Goal: Task Accomplishment & Management: Manage account settings

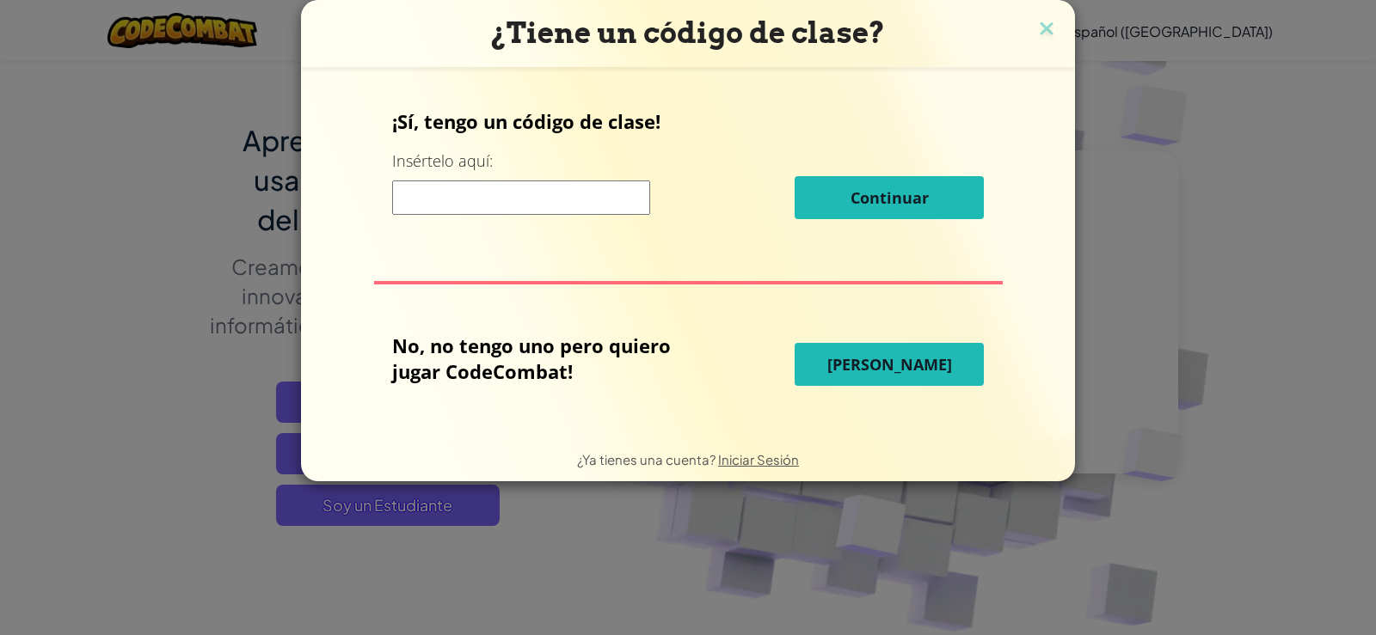
scroll to position [86, 0]
click at [737, 456] on span "Iniciar Sesión" at bounding box center [758, 459] width 81 height 16
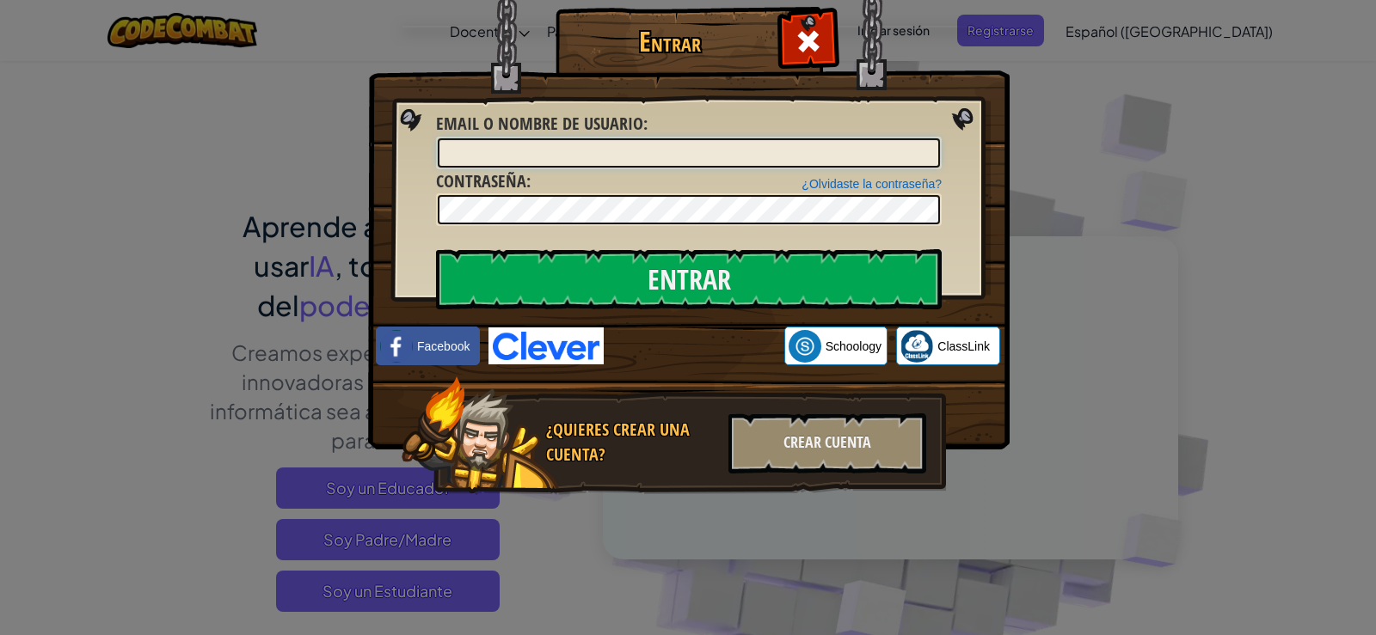
click at [481, 159] on input "Email o Nombre de usuario :" at bounding box center [689, 152] width 502 height 29
click at [482, 150] on input "Email o Nombre de usuario :" at bounding box center [689, 152] width 502 height 29
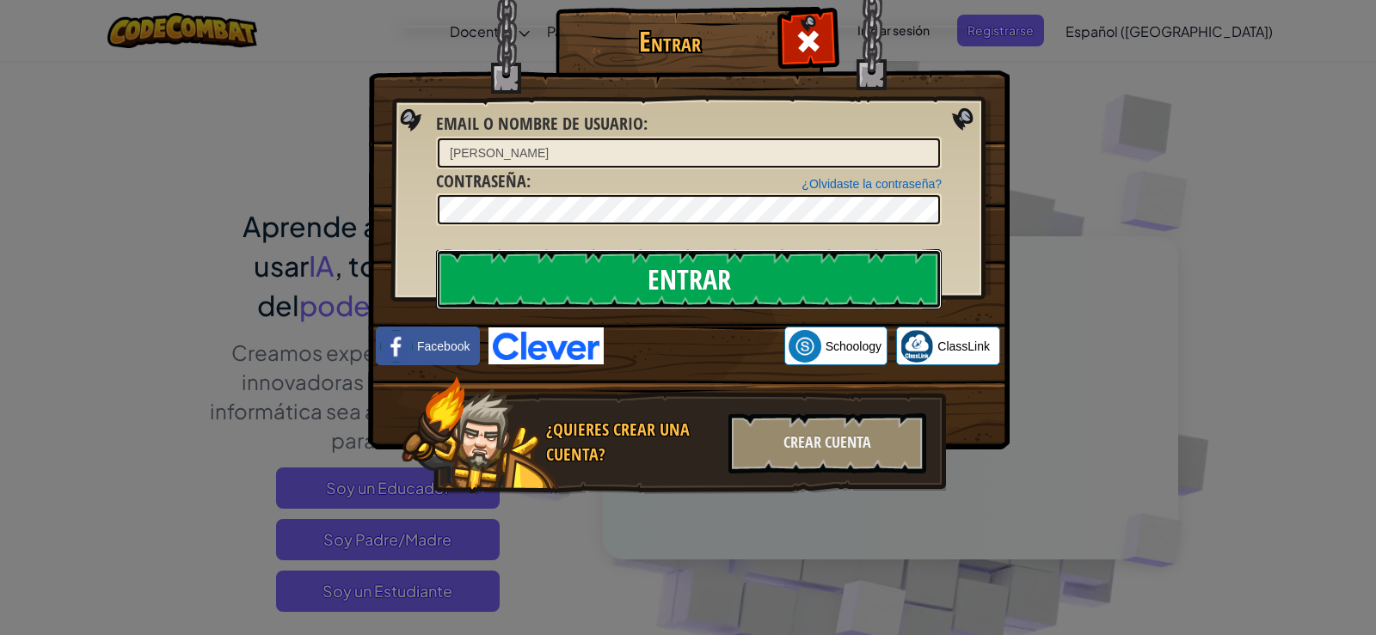
click at [487, 251] on input "Entrar" at bounding box center [689, 279] width 506 height 60
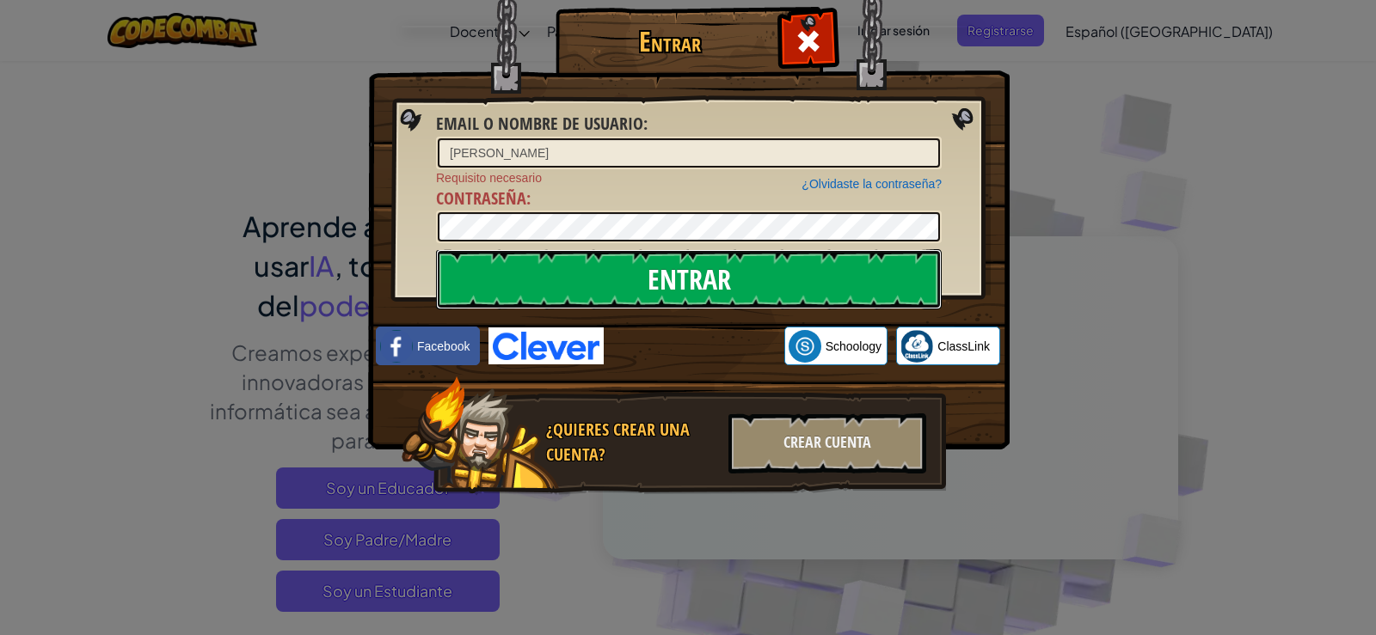
click at [525, 286] on input "Entrar" at bounding box center [689, 279] width 506 height 60
click at [689, 282] on input "Entrar" at bounding box center [689, 279] width 506 height 60
click at [628, 272] on input "Entrar" at bounding box center [689, 279] width 506 height 60
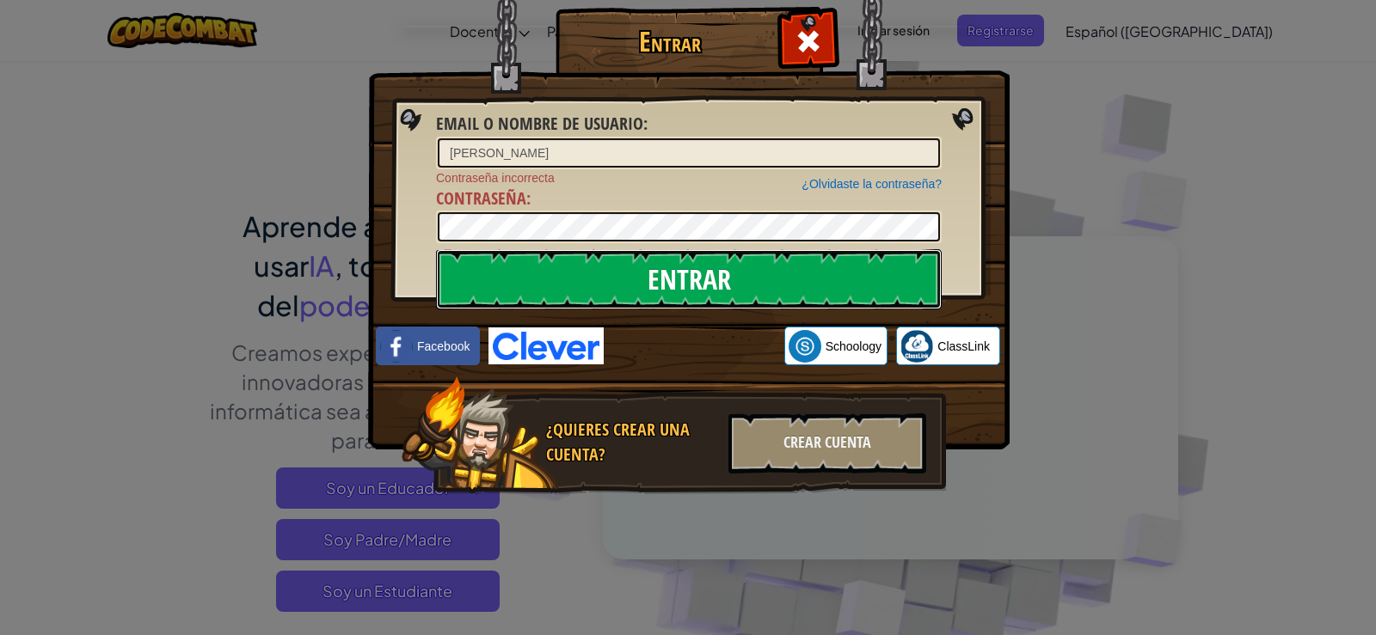
click at [628, 270] on input "Entrar" at bounding box center [689, 279] width 506 height 60
click at [644, 273] on input "Entrar" at bounding box center [689, 279] width 506 height 60
click at [635, 295] on input "Entrar" at bounding box center [689, 279] width 506 height 60
drag, startPoint x: 850, startPoint y: 254, endPoint x: 843, endPoint y: 264, distance: 12.4
click at [848, 256] on input "Entrar" at bounding box center [689, 279] width 506 height 60
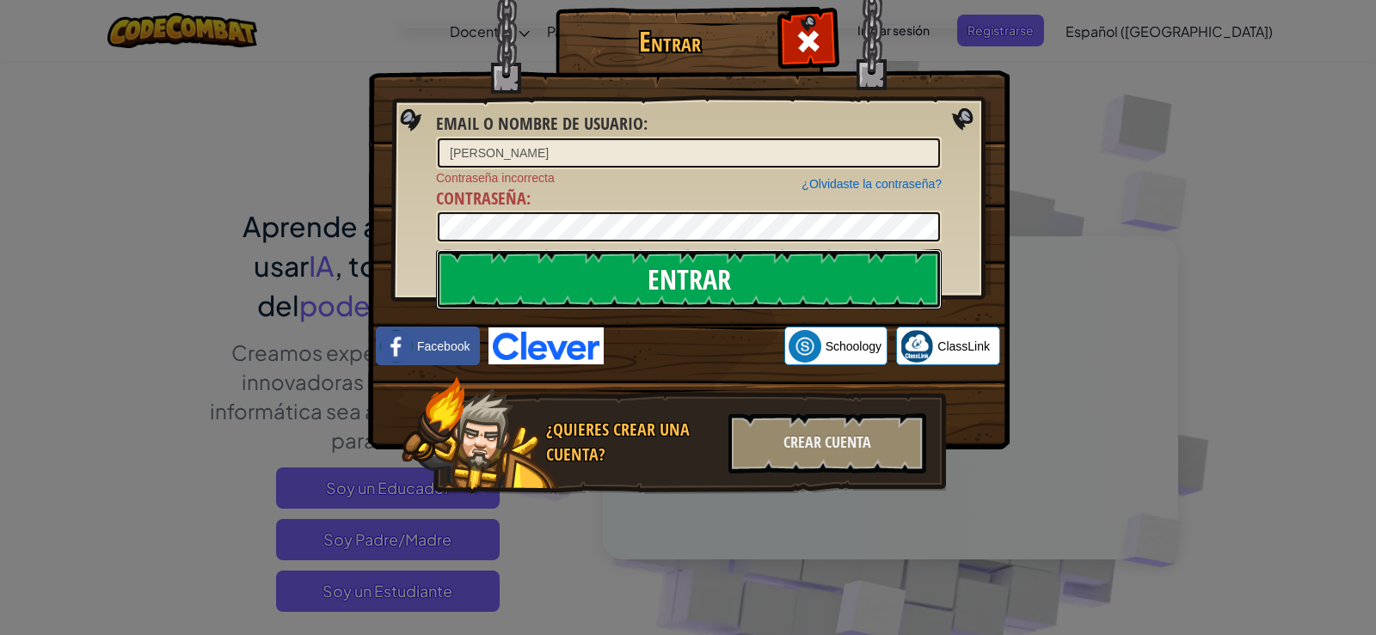
click at [843, 264] on input "Entrar" at bounding box center [689, 279] width 506 height 60
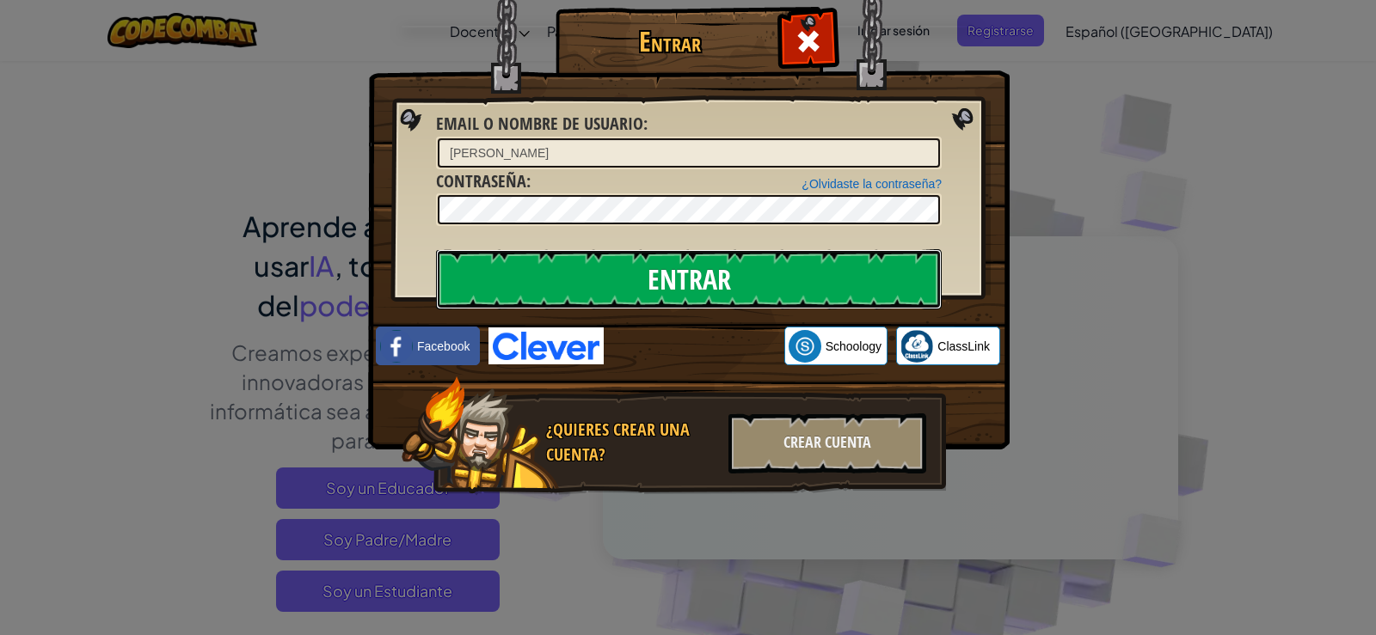
click at [843, 264] on input "Entrar" at bounding box center [689, 279] width 506 height 60
click at [843, 266] on input "Entrar" at bounding box center [689, 279] width 506 height 60
click at [843, 268] on input "Entrar" at bounding box center [689, 279] width 506 height 60
click at [843, 270] on input "Entrar" at bounding box center [689, 279] width 506 height 60
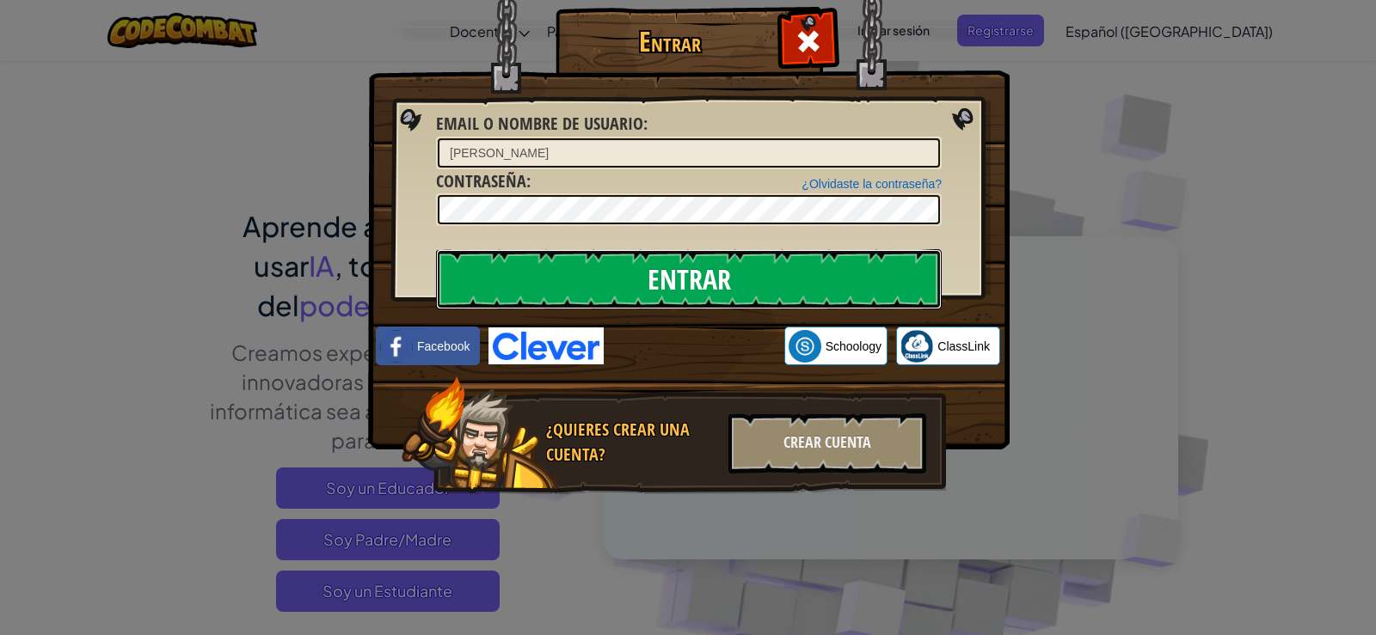
click at [843, 270] on input "Entrar" at bounding box center [689, 279] width 506 height 60
drag, startPoint x: 843, startPoint y: 270, endPoint x: 841, endPoint y: 279, distance: 9.8
click at [841, 279] on input "Entrar" at bounding box center [689, 279] width 506 height 60
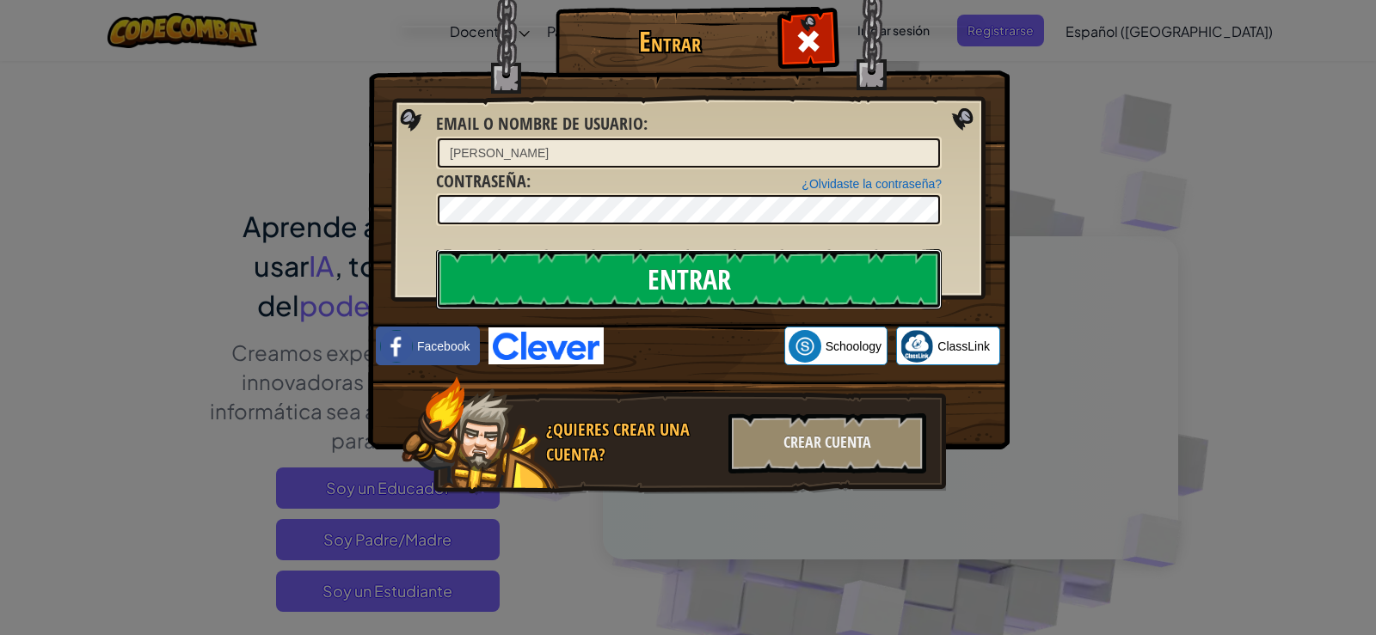
click at [841, 279] on input "Entrar" at bounding box center [689, 279] width 506 height 60
click at [840, 279] on input "Entrar" at bounding box center [689, 279] width 506 height 60
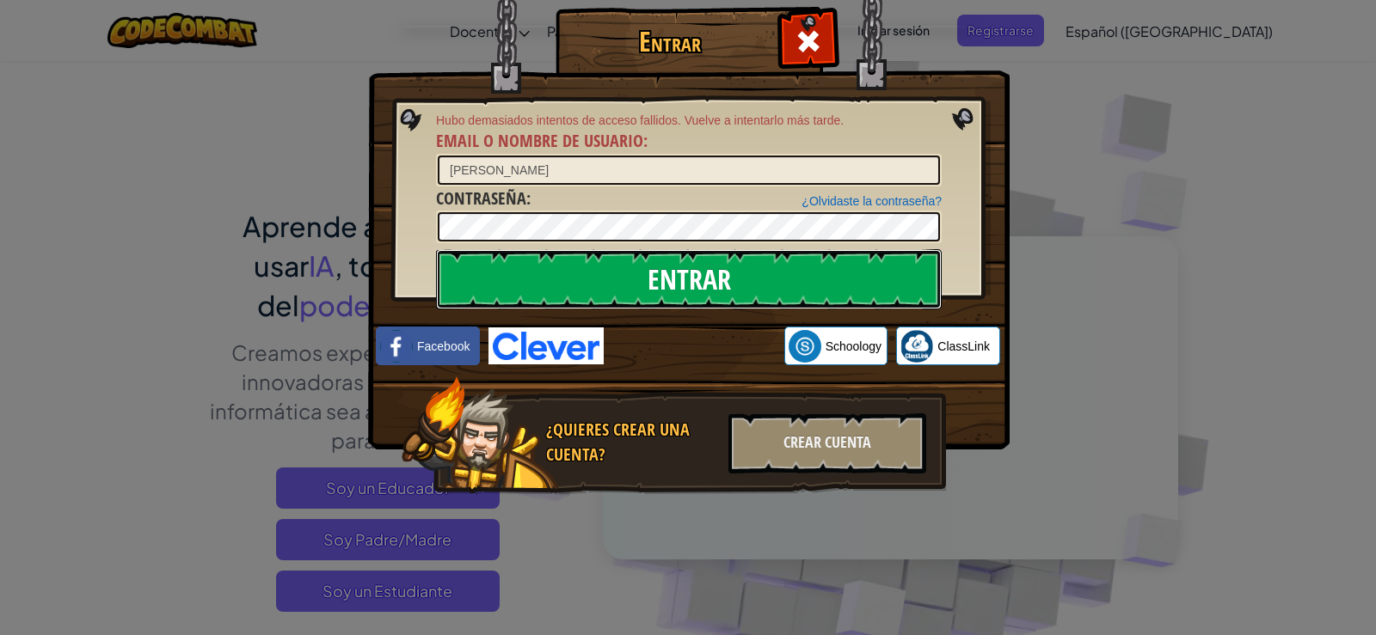
click at [840, 279] on input "Entrar" at bounding box center [689, 279] width 506 height 60
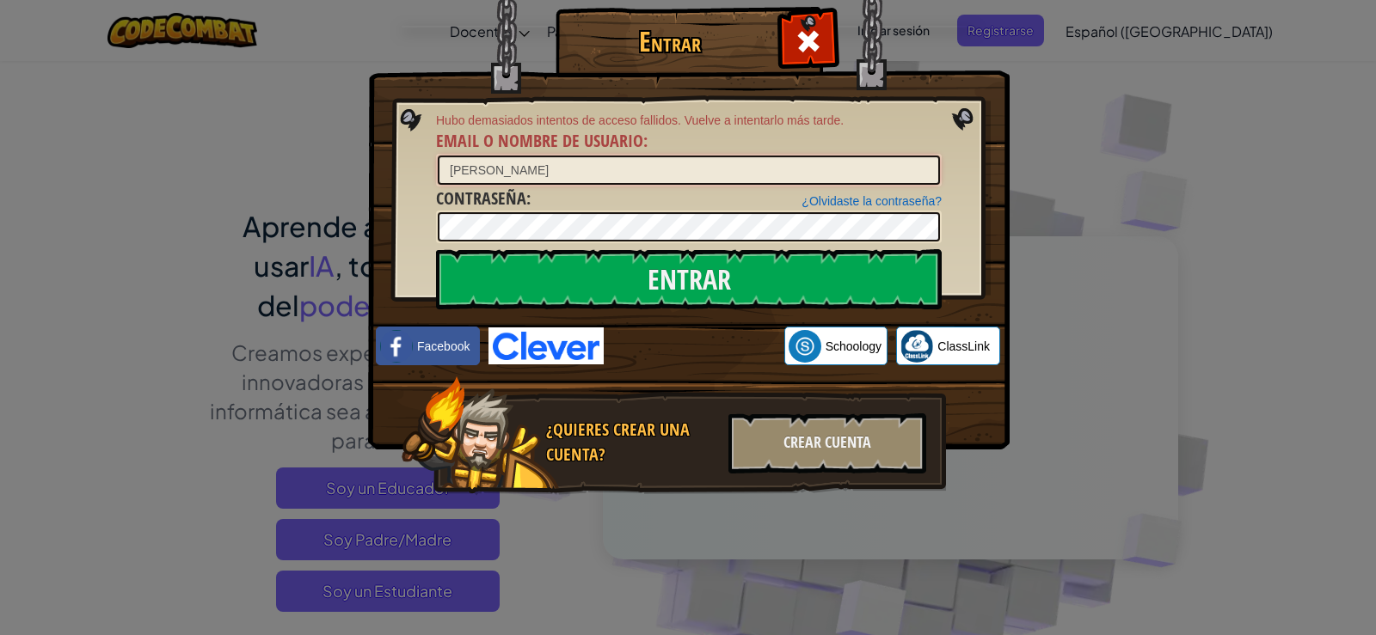
click at [531, 171] on input "[PERSON_NAME]" at bounding box center [689, 170] width 502 height 29
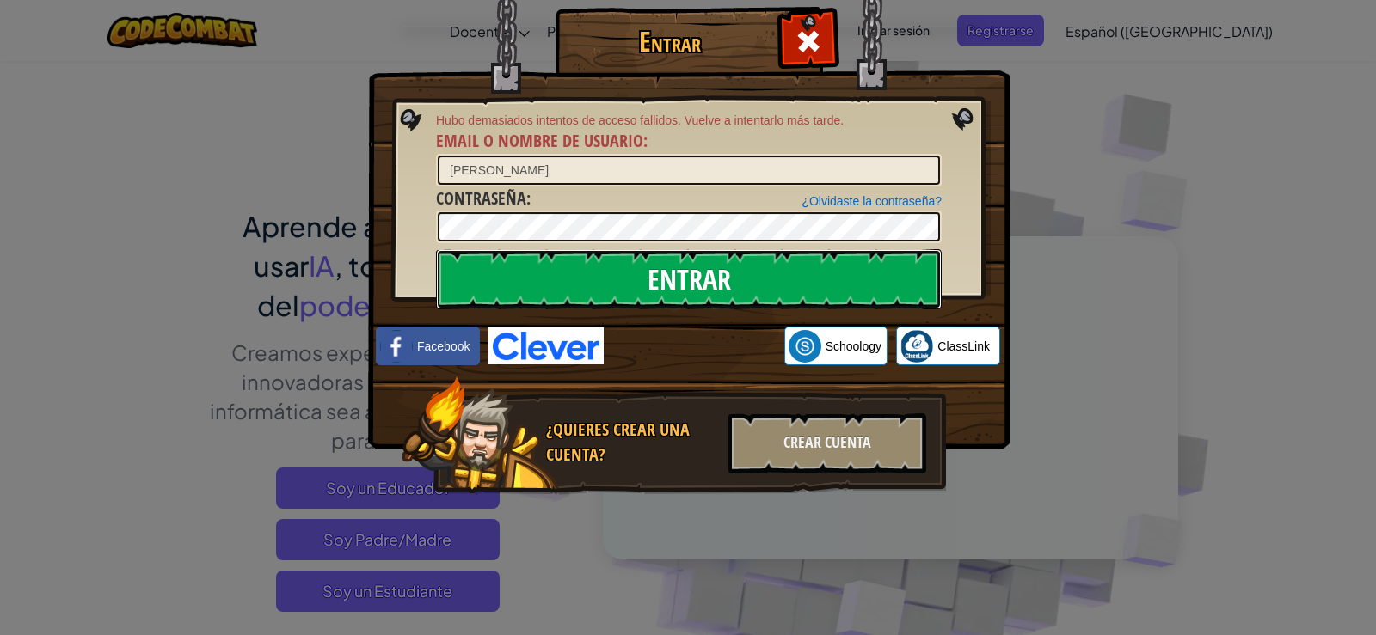
click at [652, 275] on input "Entrar" at bounding box center [689, 279] width 506 height 60
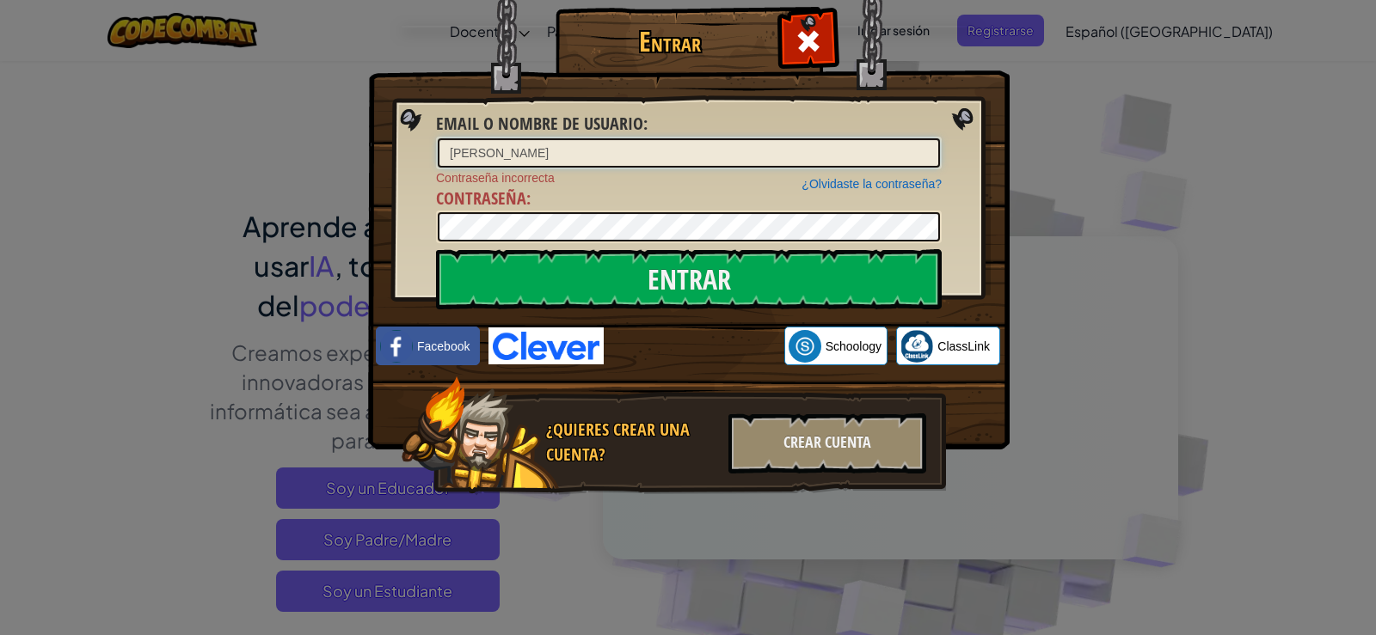
click at [543, 155] on input "[PERSON_NAME]" at bounding box center [689, 152] width 502 height 29
type input "[PERSON_NAME]"
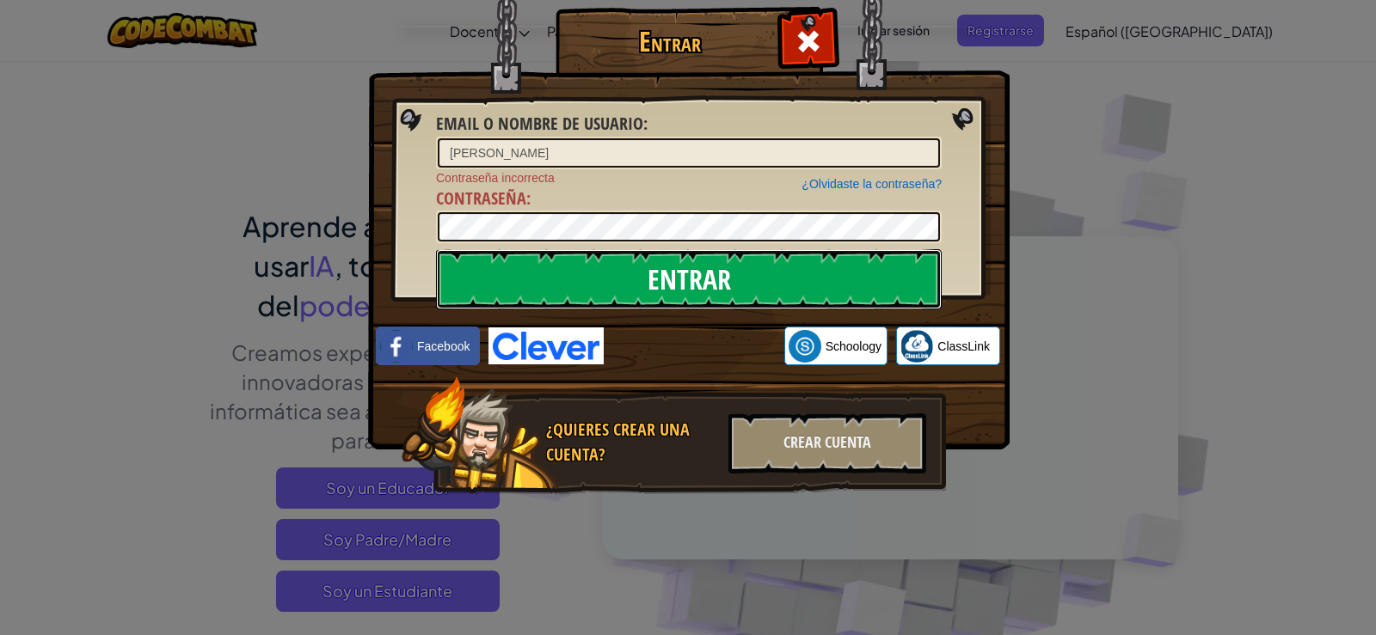
click at [597, 307] on input "Entrar" at bounding box center [689, 279] width 506 height 60
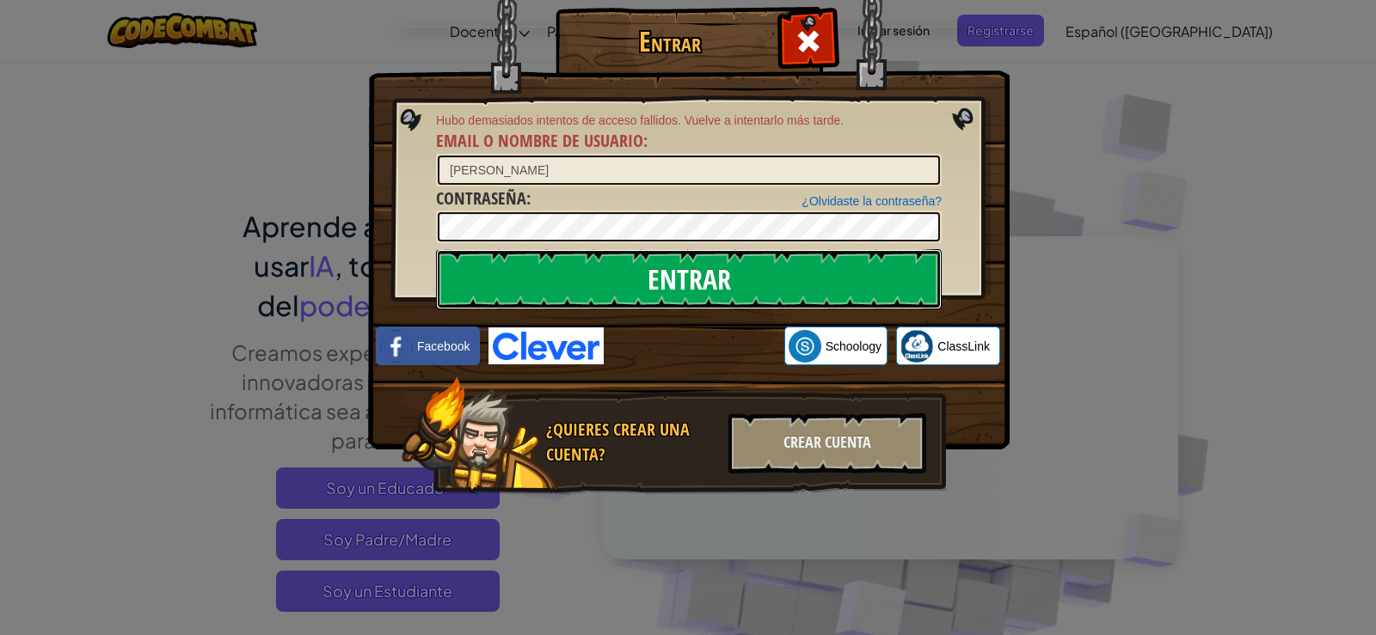
click at [634, 301] on input "Entrar" at bounding box center [689, 279] width 506 height 60
